Goal: Feedback & Contribution: Contribute content

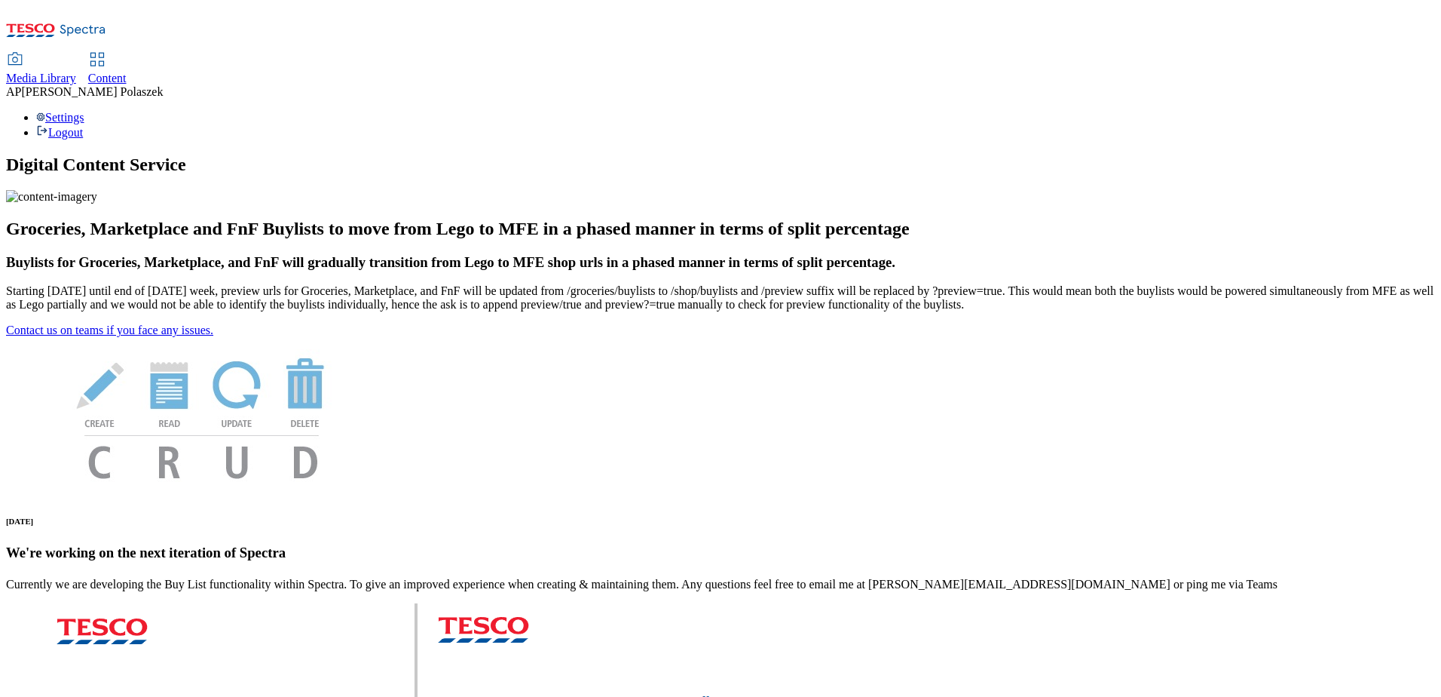
click at [76, 72] on span "Media Library" at bounding box center [41, 78] width 70 height 13
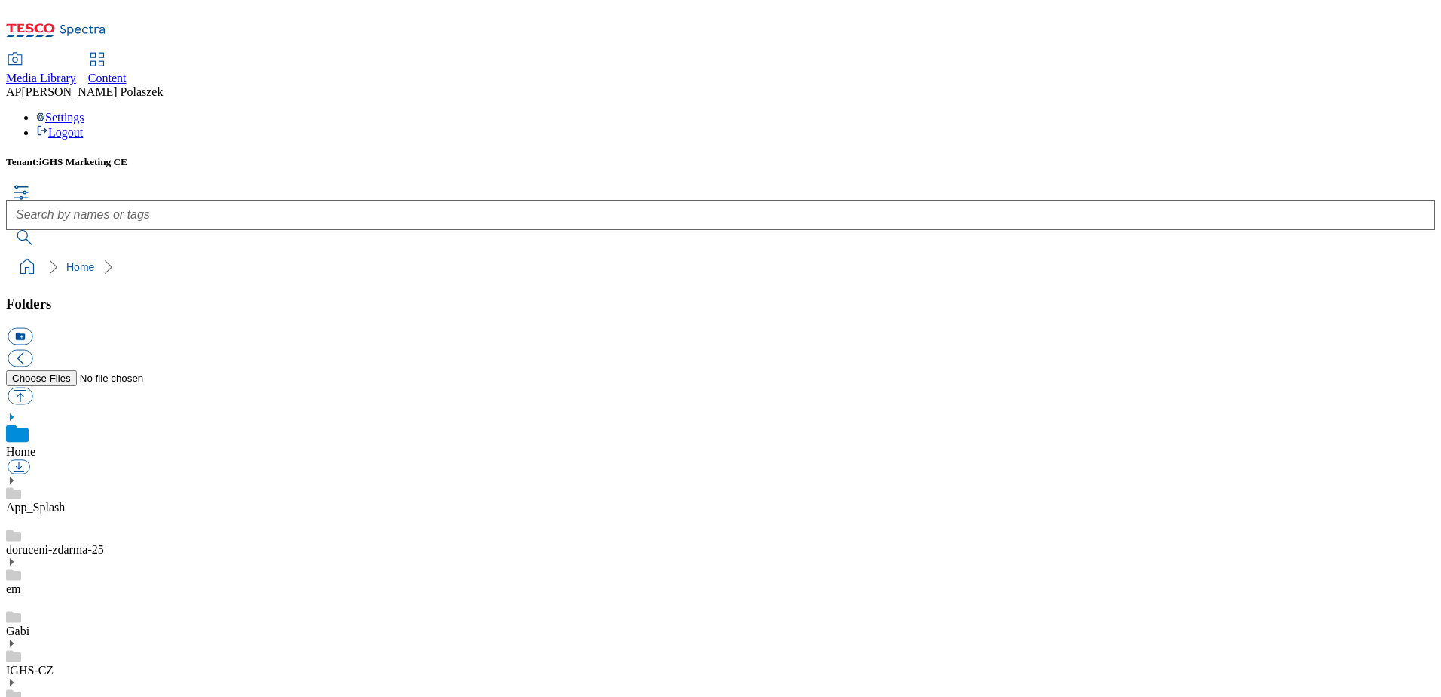
click at [14, 678] on use at bounding box center [12, 682] width 4 height 8
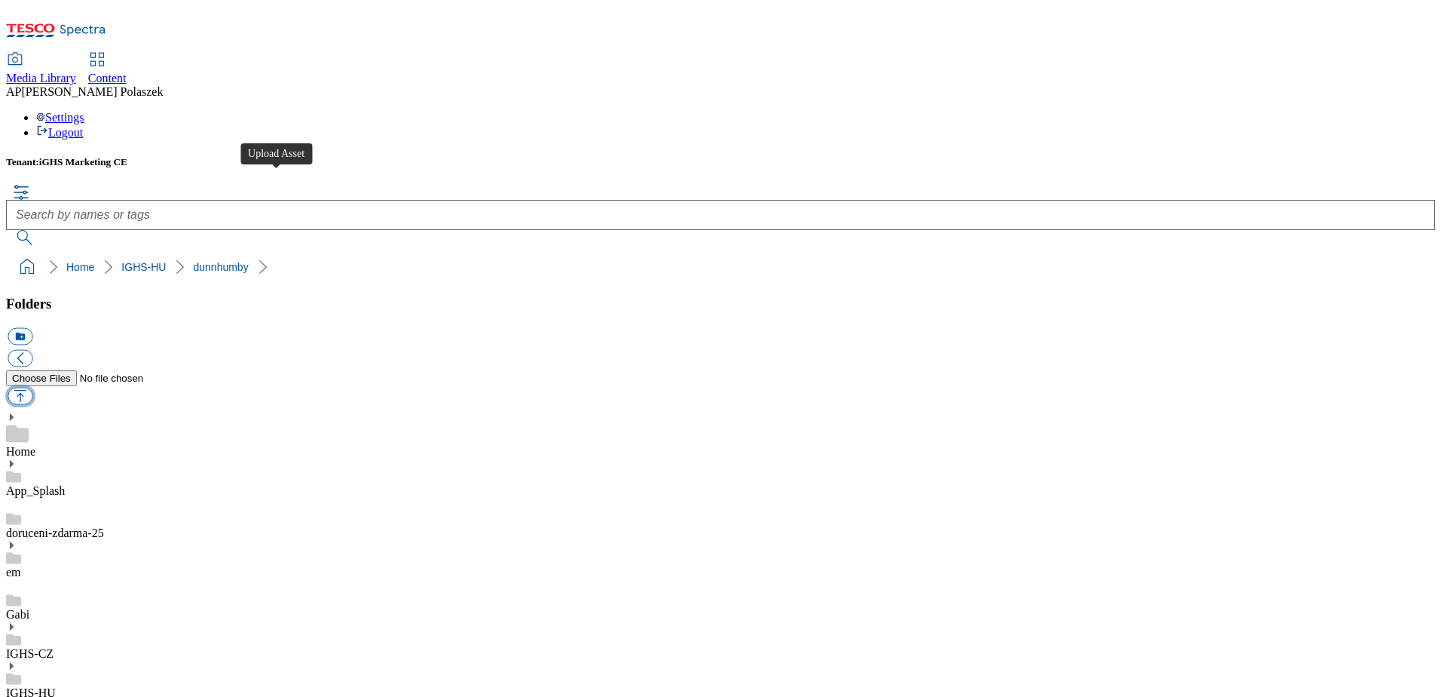
click at [32, 387] on button "button" at bounding box center [20, 395] width 25 height 17
type input "C:\fakepath\CC Star Wars banner 918x110px_ENG.jpg"
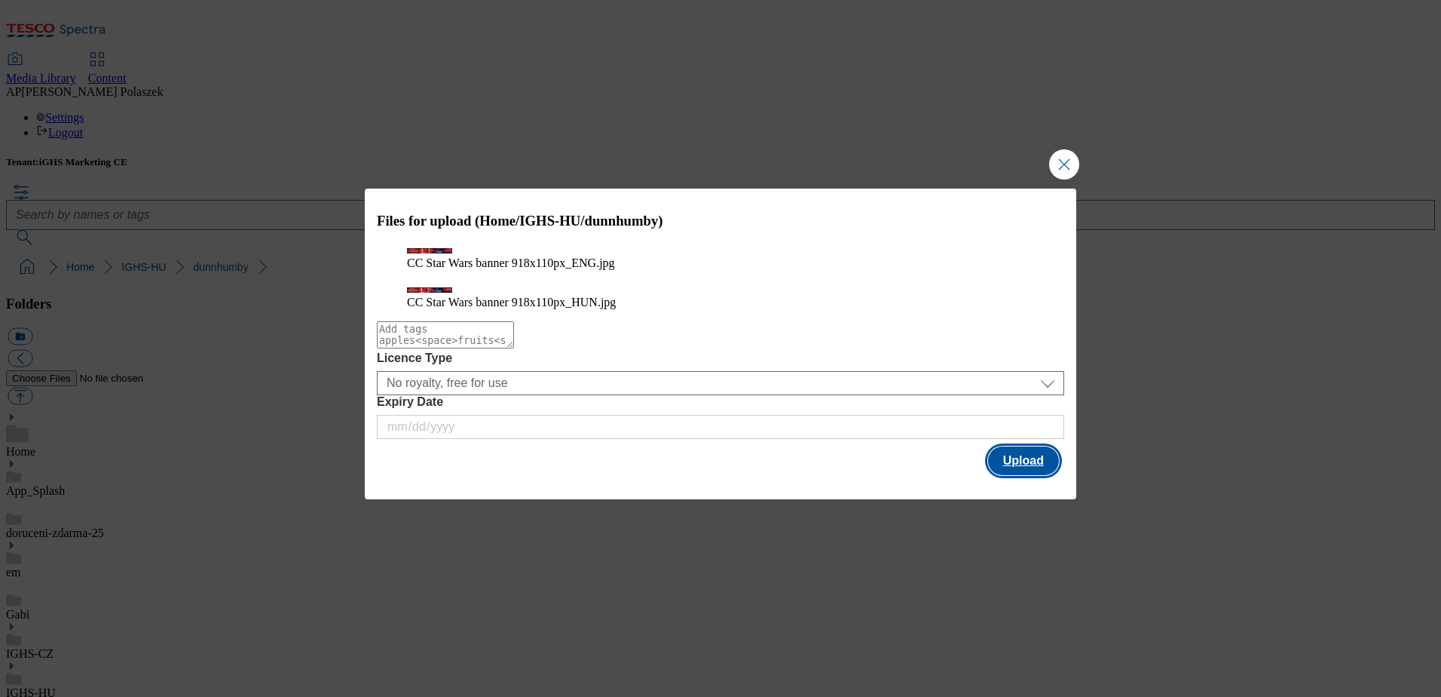
click at [1037, 475] on button "Upload" at bounding box center [1023, 460] width 71 height 29
